Goal: Transaction & Acquisition: Download file/media

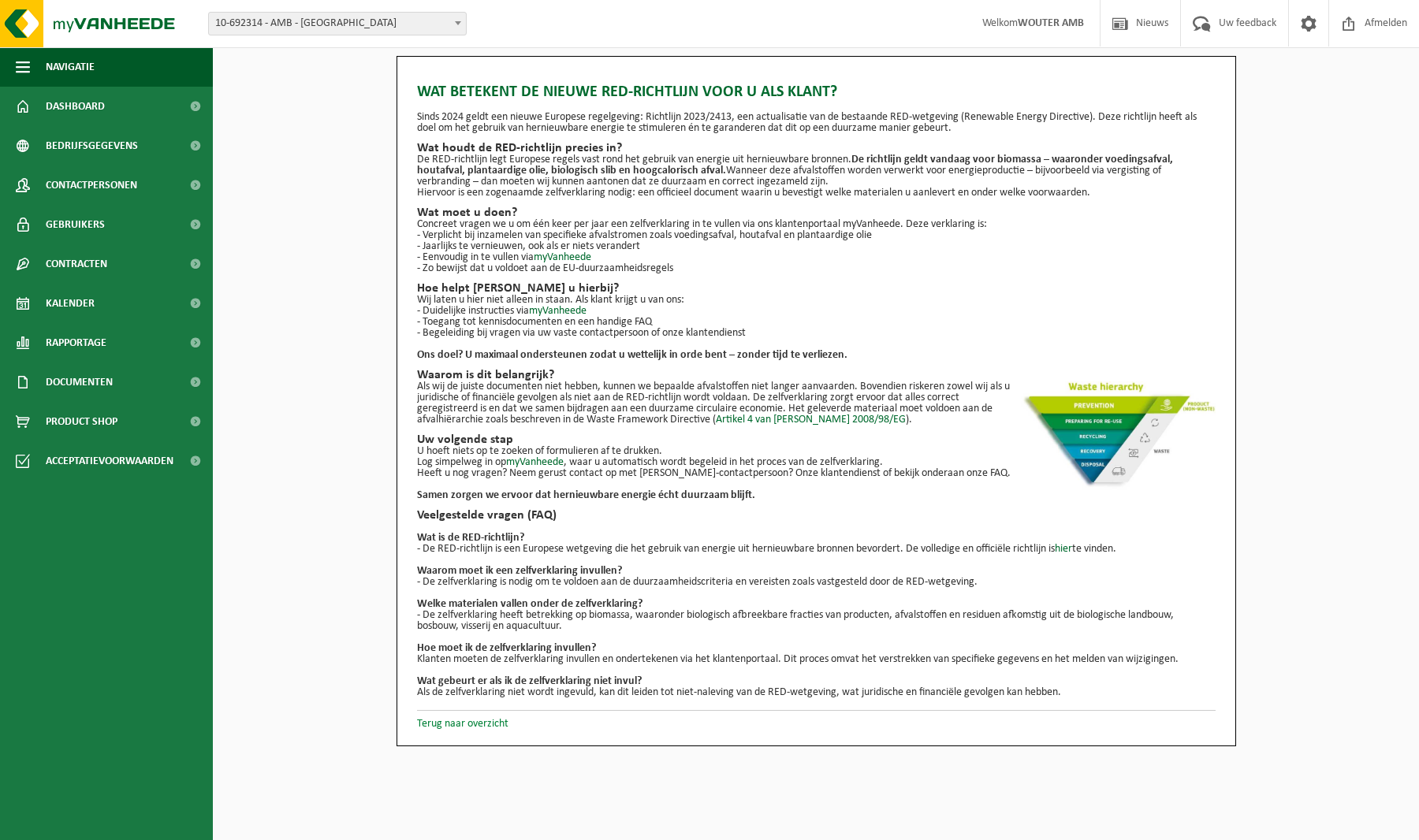
click at [497, 725] on link "Terug naar overzicht" at bounding box center [462, 723] width 91 height 12
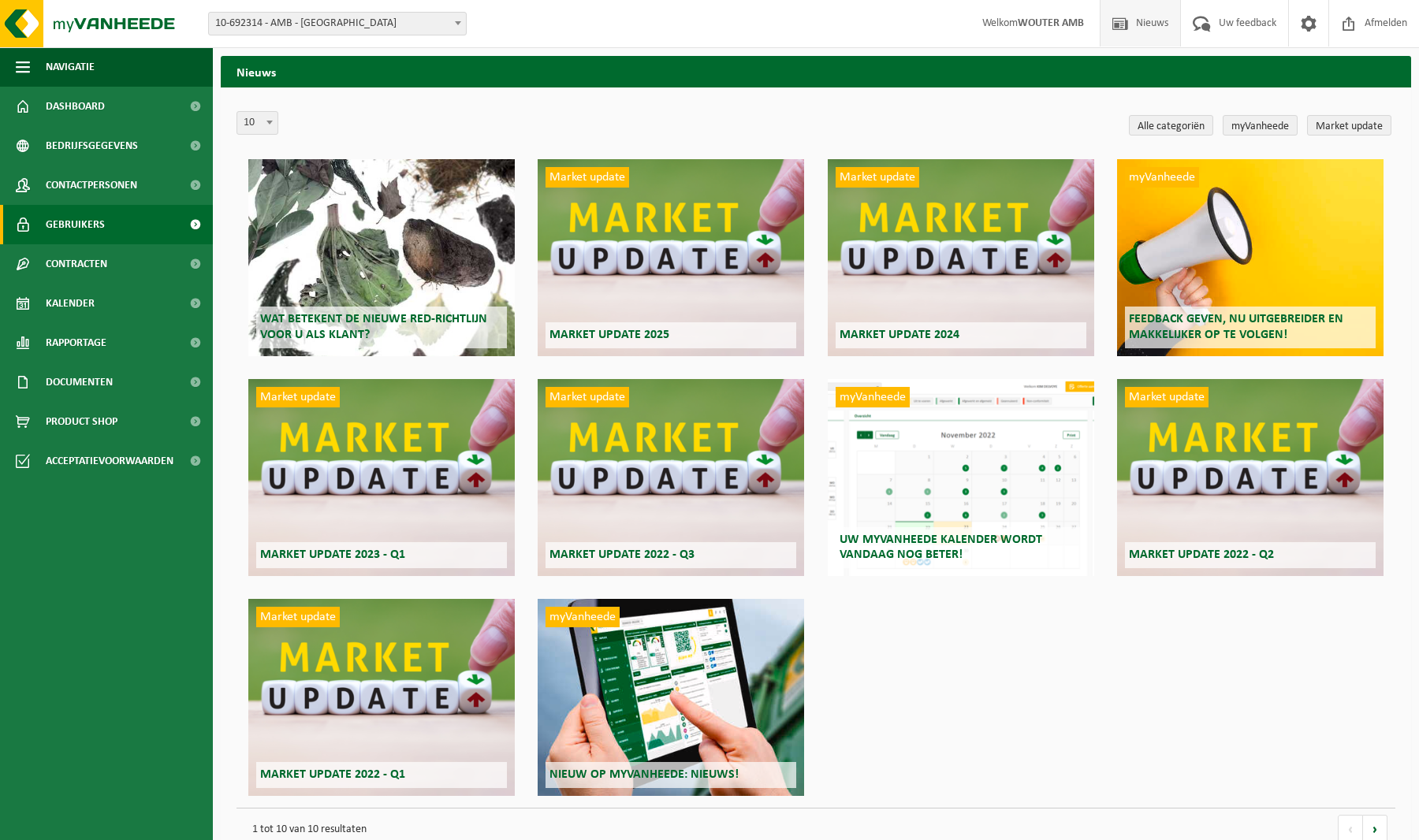
click at [82, 220] on span "Gebruikers" at bounding box center [75, 224] width 59 height 40
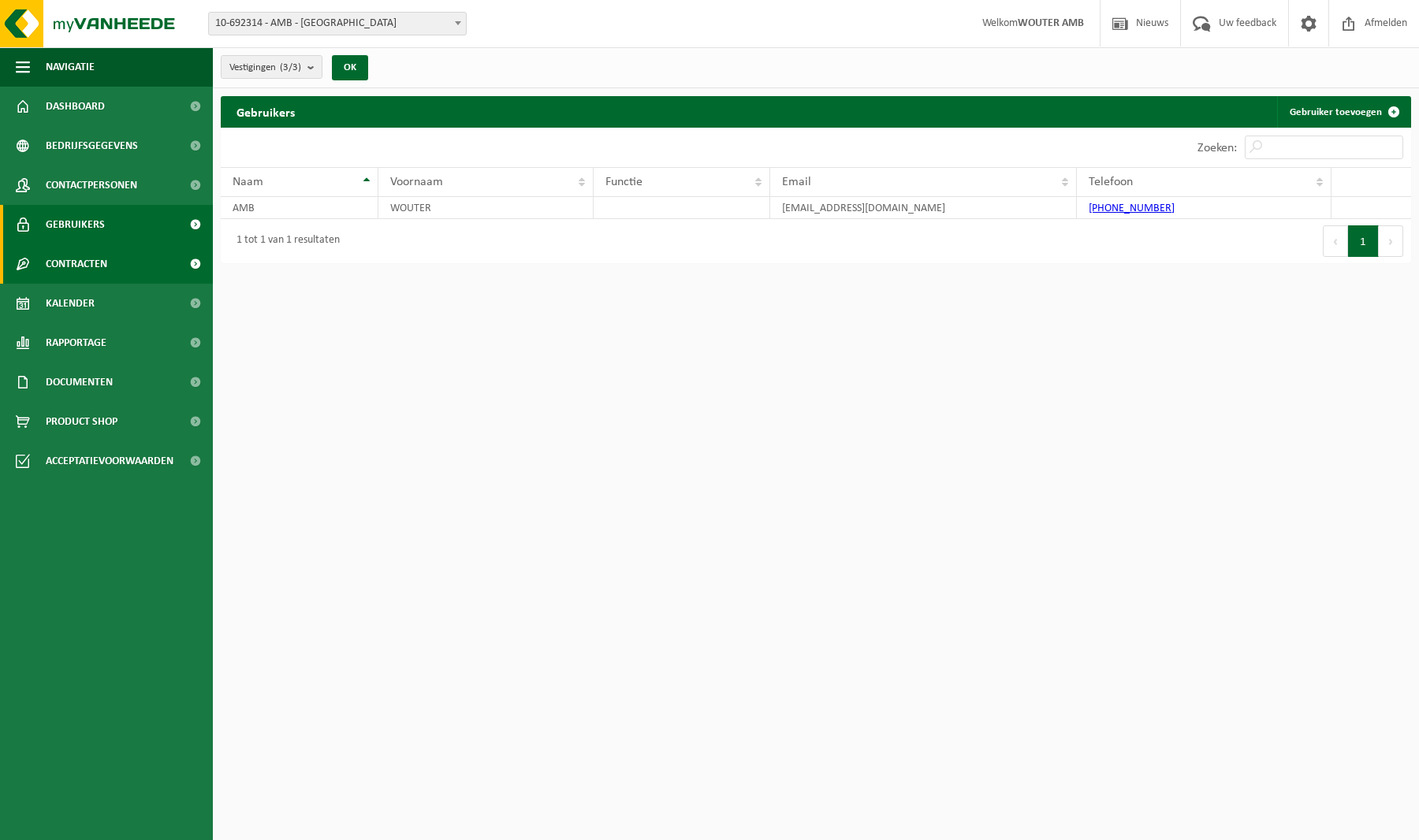
click at [79, 267] on span "Contracten" at bounding box center [77, 264] width 62 height 40
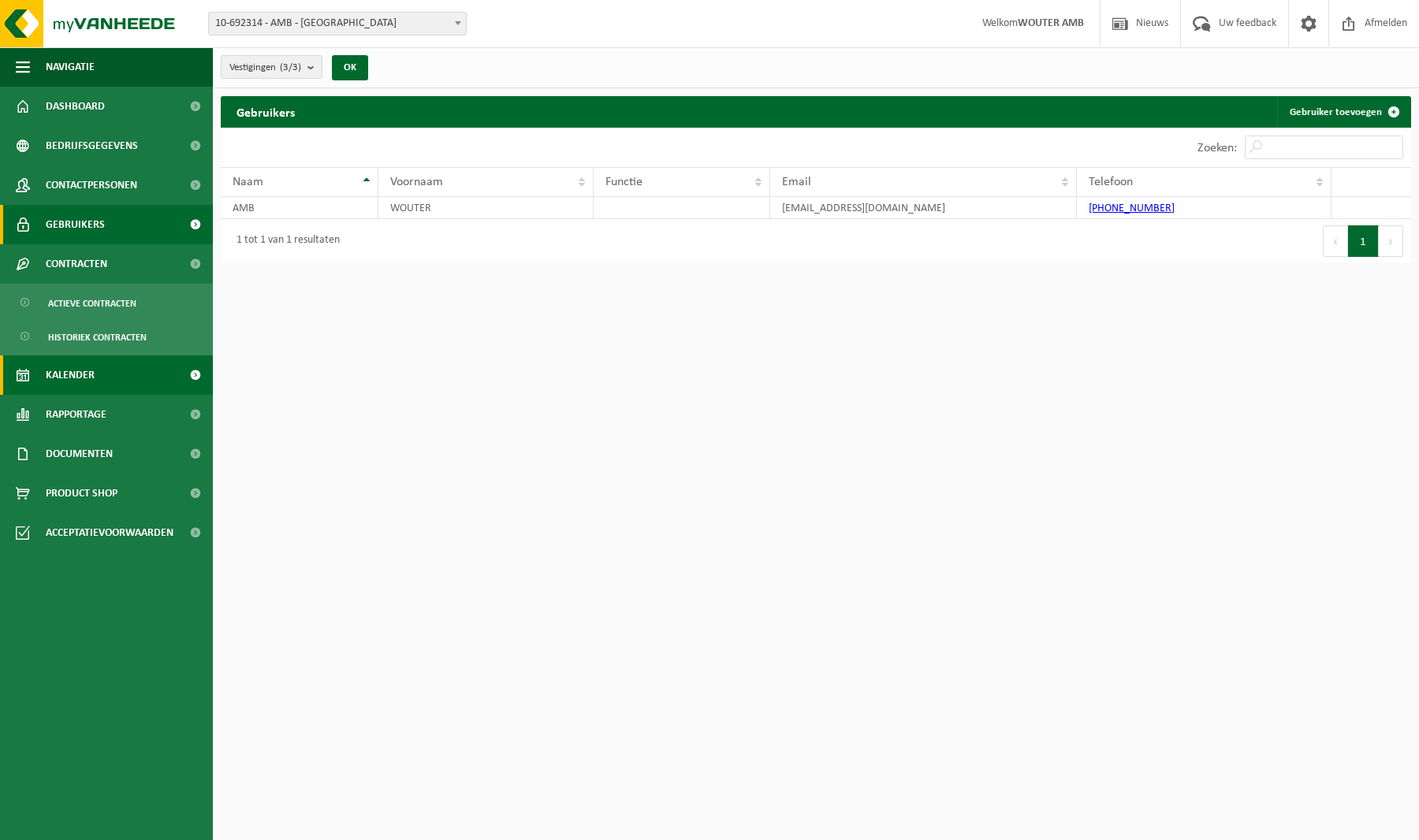
click at [72, 379] on span "Kalender" at bounding box center [71, 375] width 49 height 40
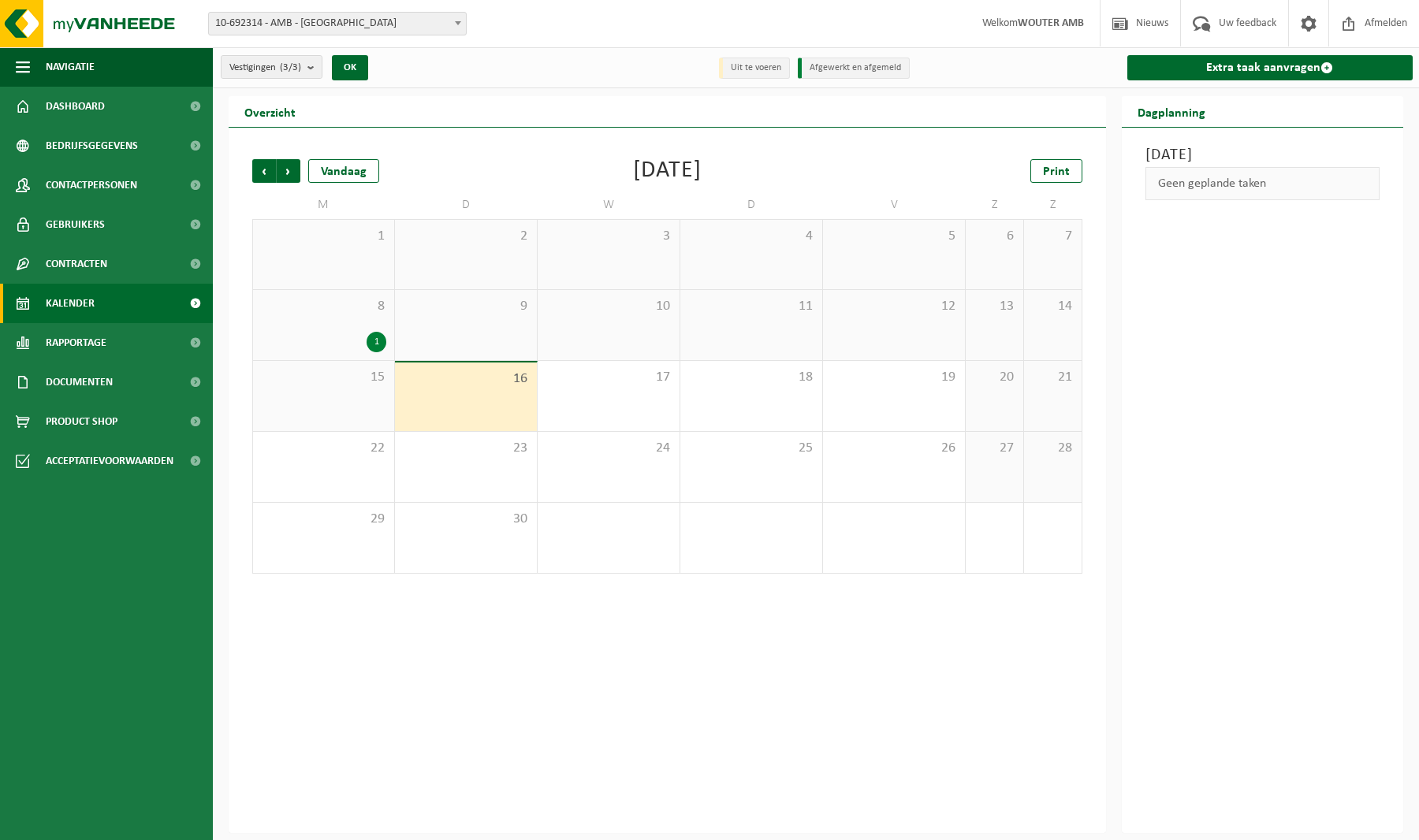
click at [362, 324] on div "8 1" at bounding box center [324, 325] width 141 height 70
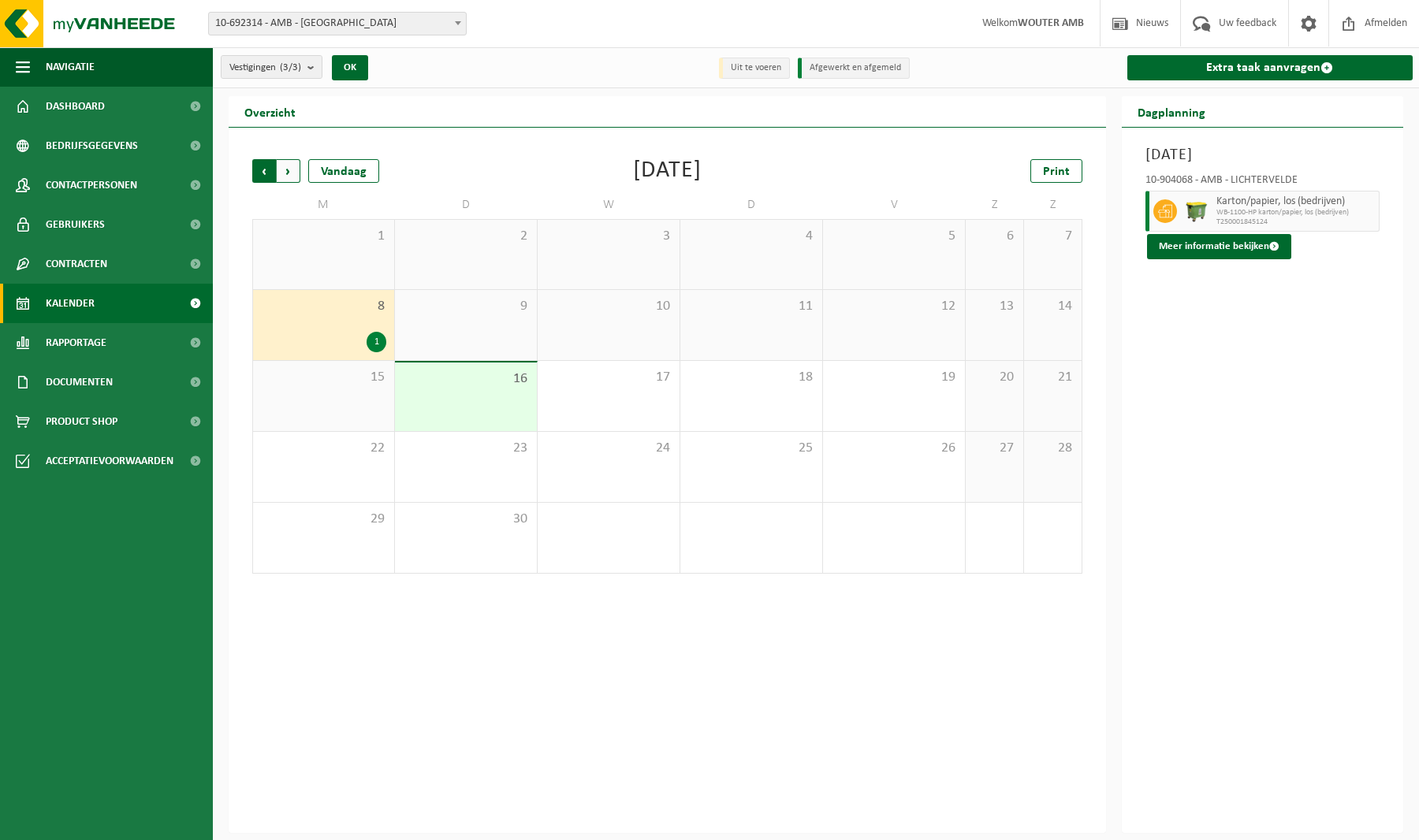
click at [288, 168] on span "Volgende" at bounding box center [289, 171] width 24 height 24
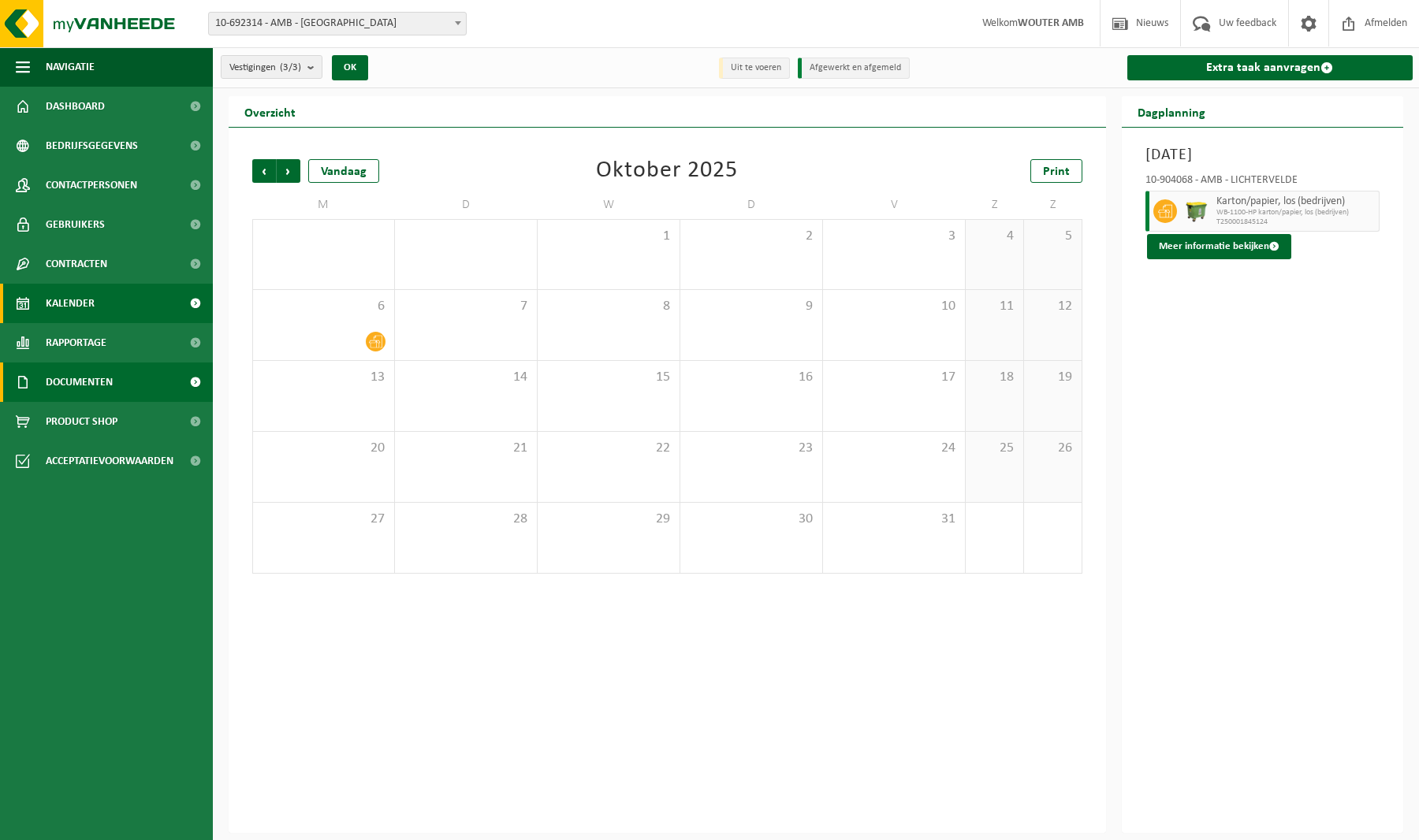
click at [94, 386] on span "Documenten" at bounding box center [79, 382] width 67 height 40
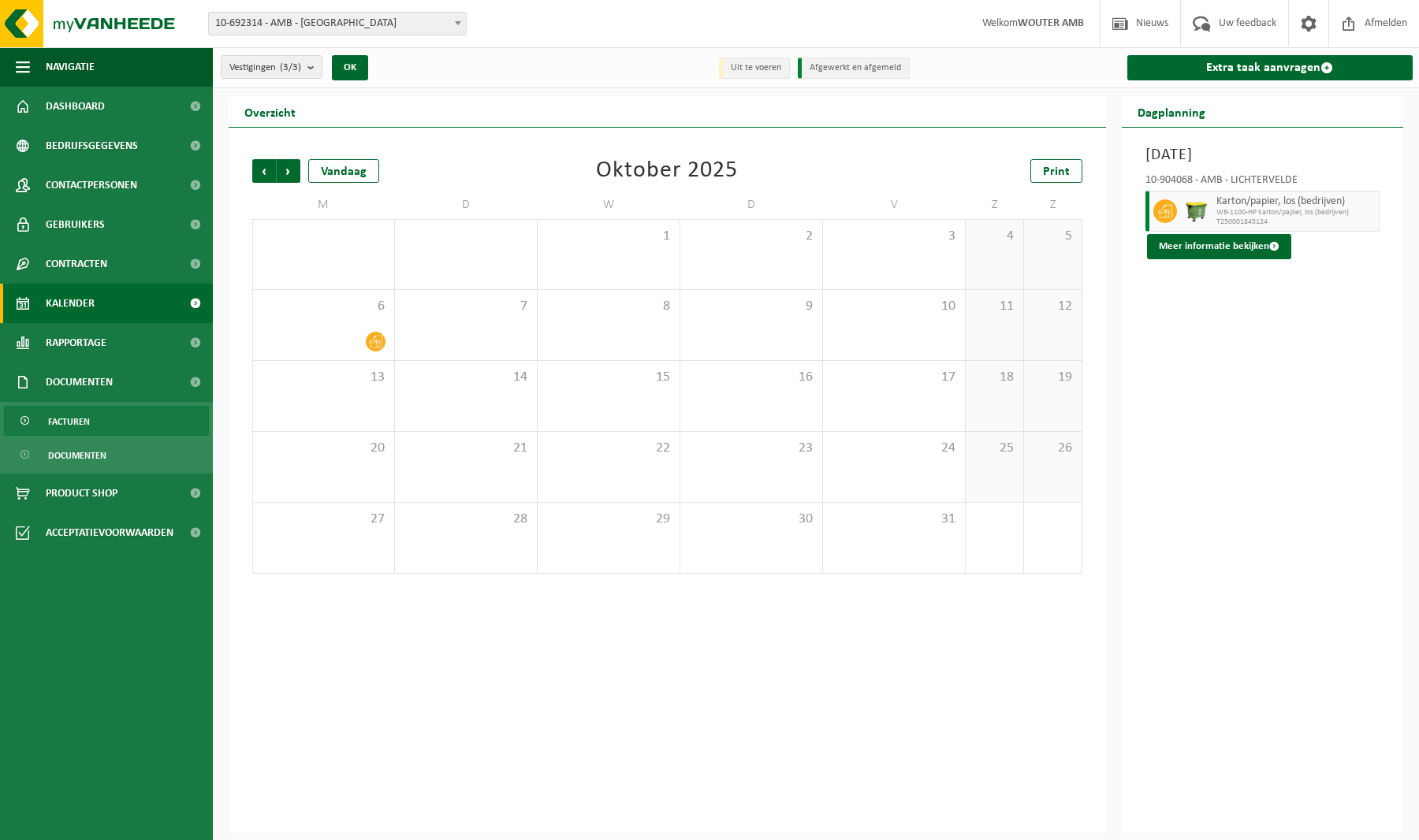
click at [71, 423] on span "Facturen" at bounding box center [69, 422] width 42 height 30
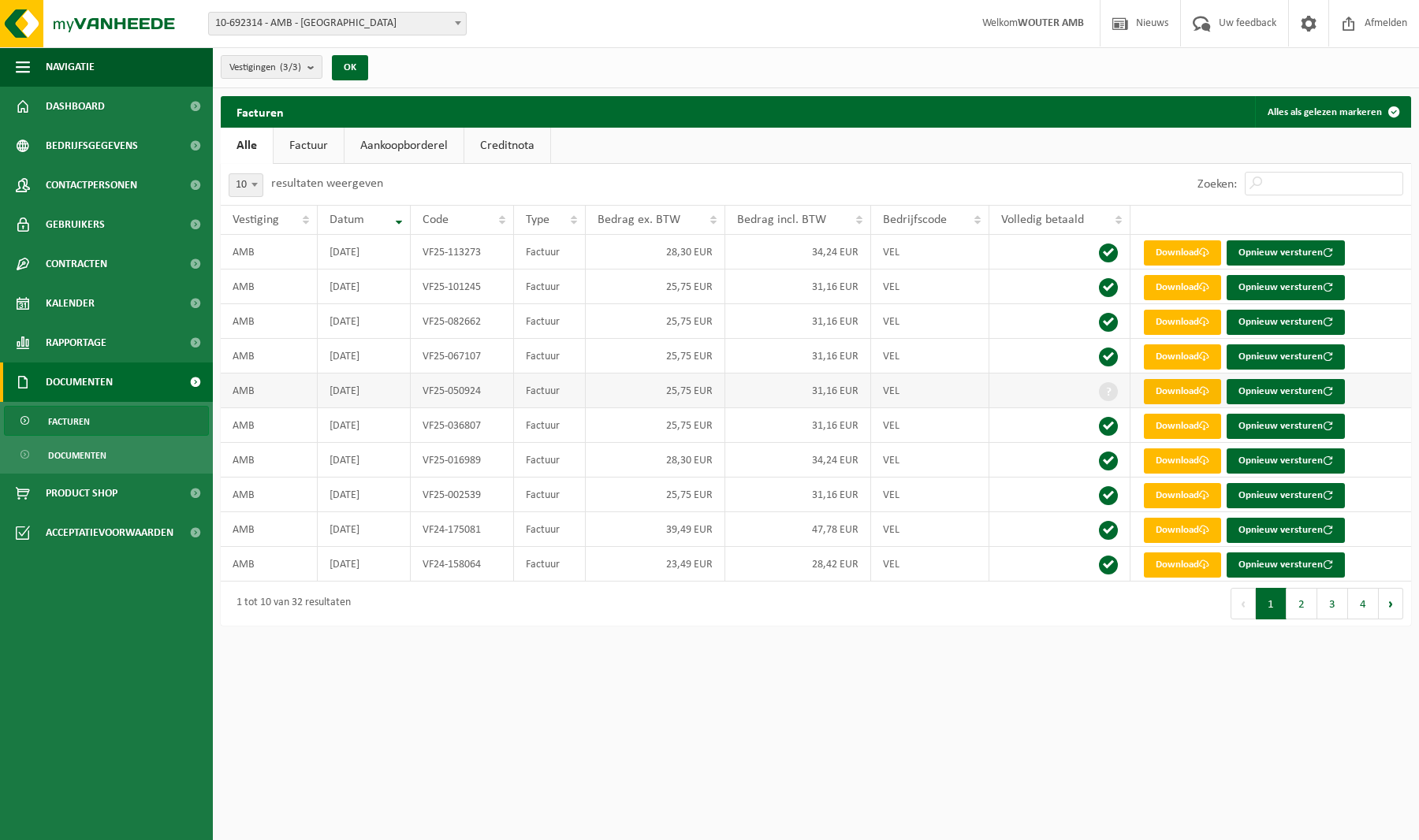
click at [1177, 393] on link "Download" at bounding box center [1182, 392] width 77 height 25
